Goal: Information Seeking & Learning: Learn about a topic

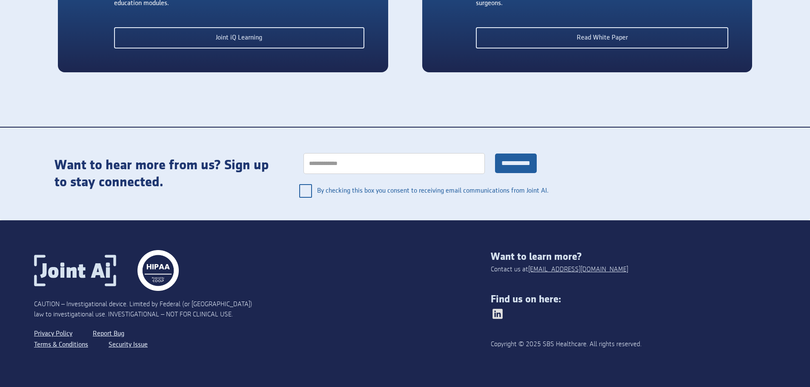
scroll to position [1916, 0]
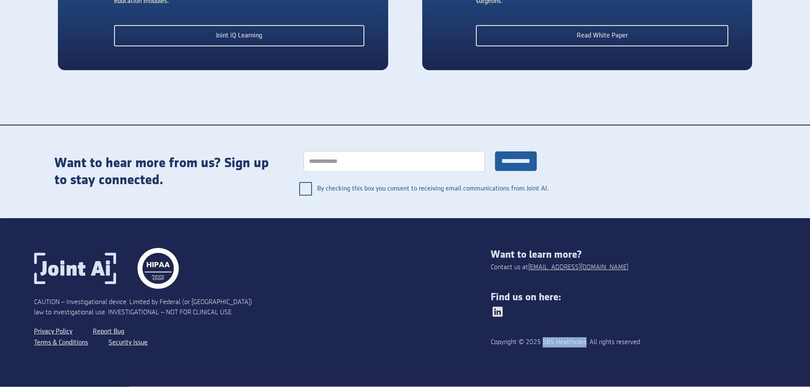
drag, startPoint x: 547, startPoint y: 344, endPoint x: 589, endPoint y: 345, distance: 41.7
click at [589, 345] on div "Copyright © 2025 SBS Healthcare. All rights reserved." at bounding box center [605, 342] width 228 height 10
click at [359, 313] on div "CAUTION – Investigational device. Limited by Federal (or [GEOGRAPHIC_DATA]) law…" at bounding box center [262, 302] width 457 height 109
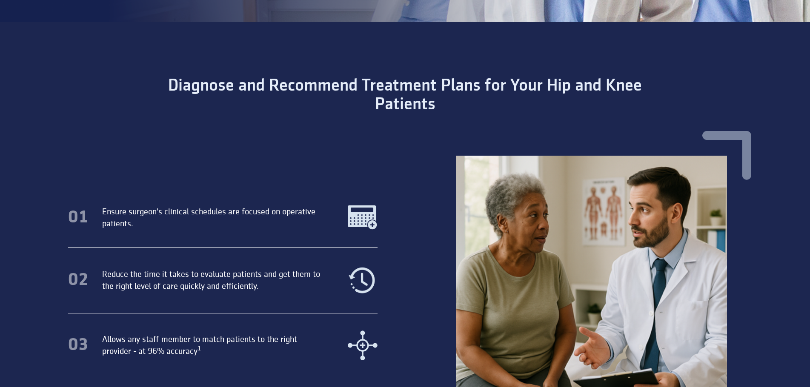
scroll to position [0, 0]
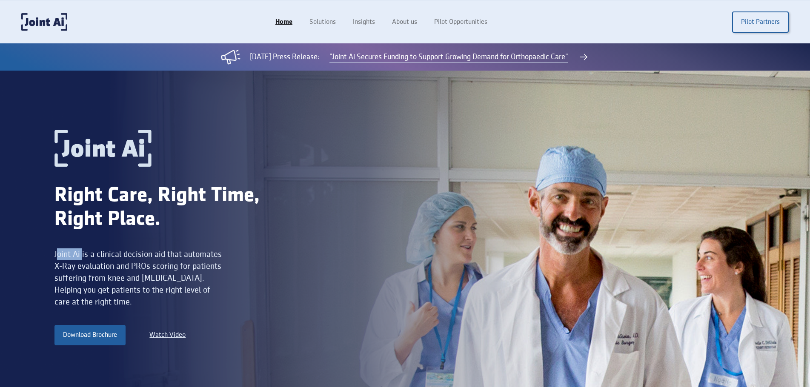
drag, startPoint x: 57, startPoint y: 257, endPoint x: 83, endPoint y: 255, distance: 25.6
click at [83, 255] on div "Joint Ai is a clinical decision aid that automates X-Ray evaluation and PROs sc…" at bounding box center [139, 279] width 170 height 60
click at [80, 253] on div "Joint Ai is a clinical decision aid that automates X-Ray evaluation and PROs sc…" at bounding box center [139, 279] width 170 height 60
drag, startPoint x: 80, startPoint y: 253, endPoint x: 45, endPoint y: 250, distance: 35.4
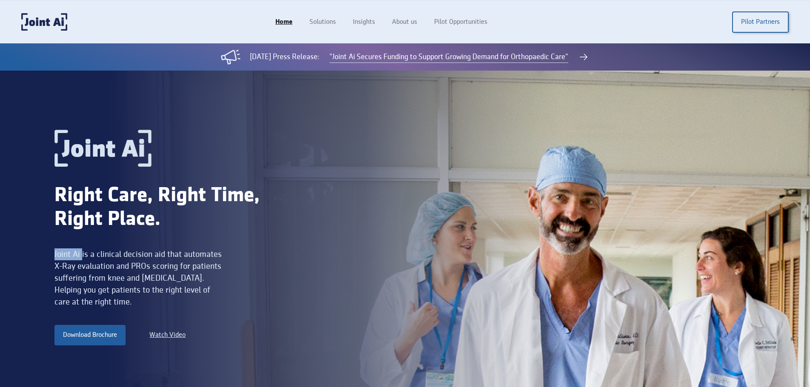
click at [45, 250] on div "Right Care, Right Time, Right Place. Joint Ai is a clinical decision aid that a…" at bounding box center [405, 245] width 810 height 349
copy div "Joint Ai"
